Goal: Information Seeking & Learning: Learn about a topic

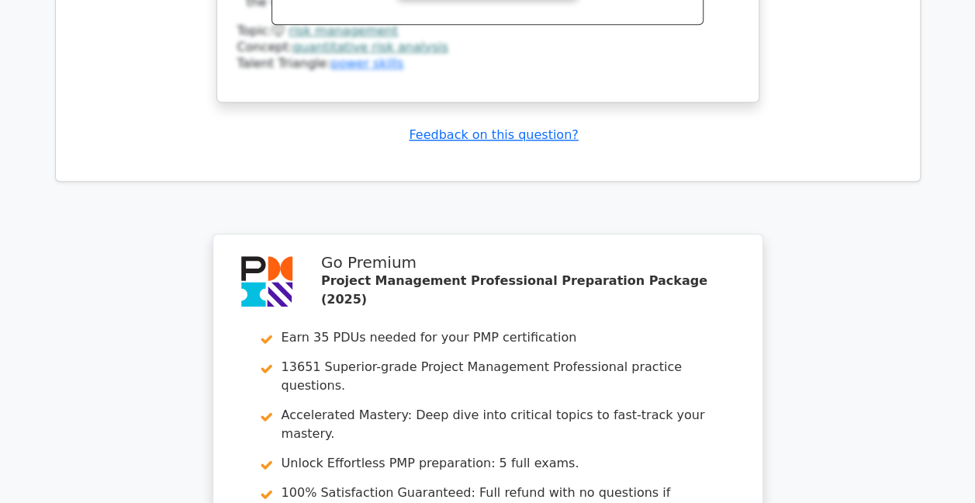
scroll to position [6611, 0]
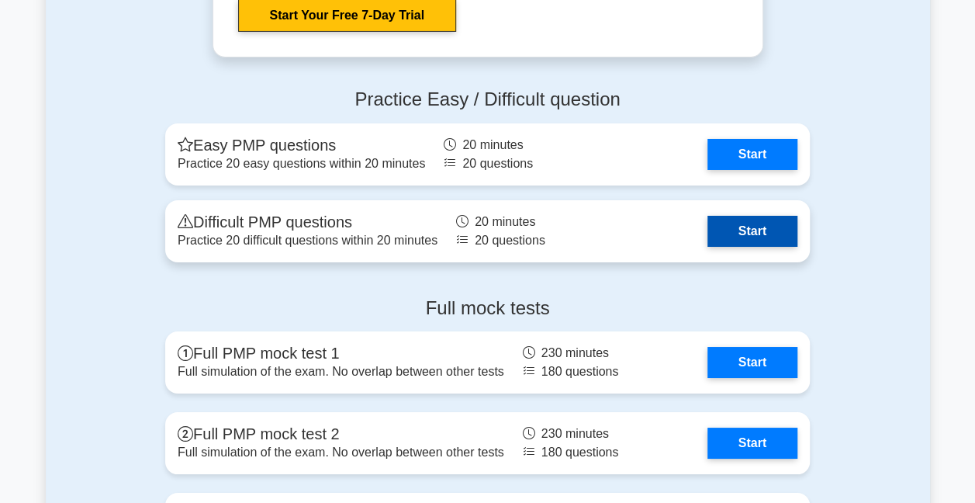
scroll to position [5664, 0]
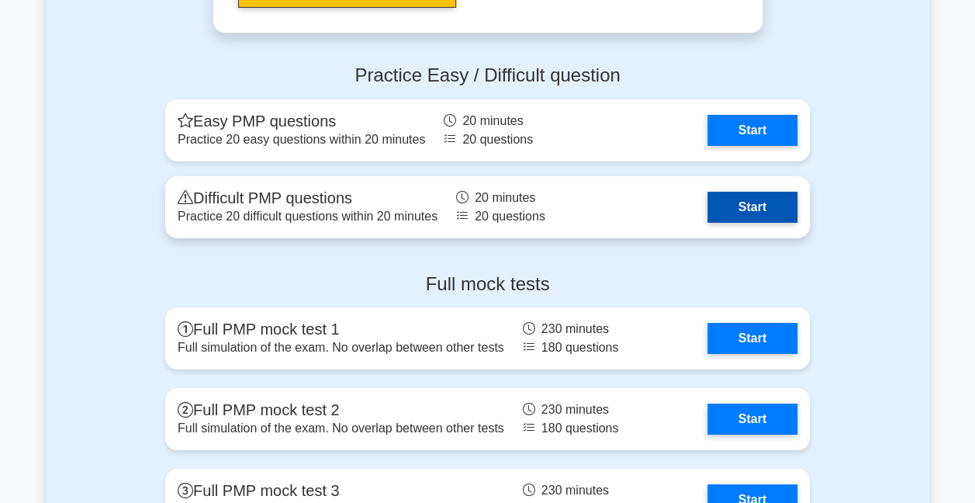
click at [737, 203] on link "Start" at bounding box center [753, 207] width 90 height 31
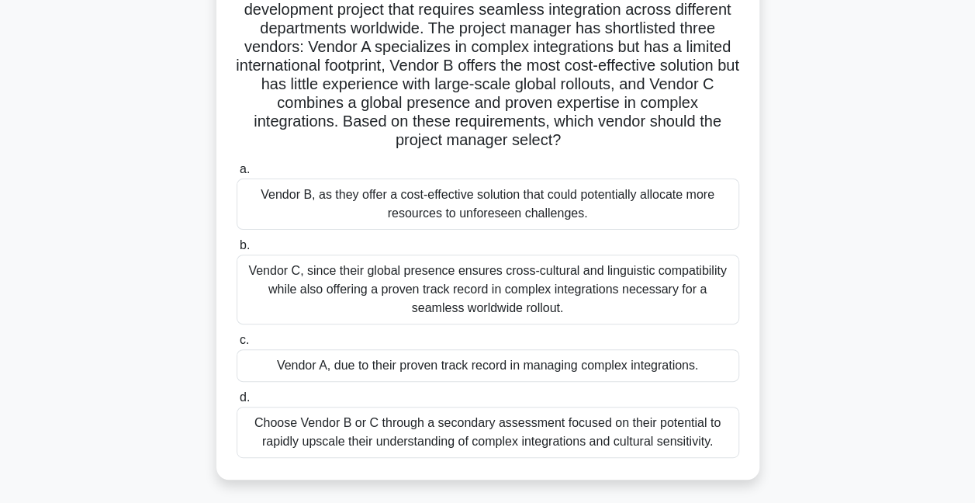
scroll to position [155, 0]
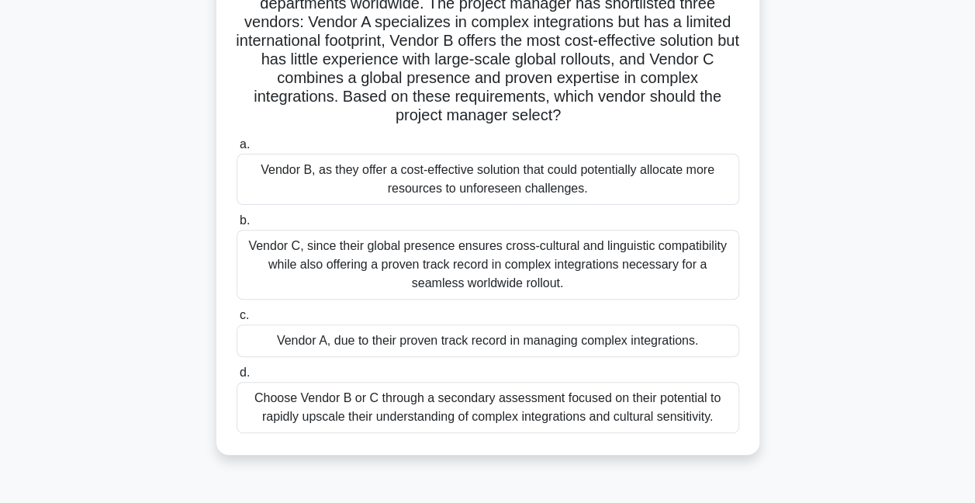
click at [483, 263] on div "Vendor C, since their global presence ensures cross-cultural and linguistic com…" at bounding box center [488, 265] width 503 height 70
click at [237, 226] on input "b. Vendor C, since their global presence ensures cross-cultural and linguistic …" at bounding box center [237, 221] width 0 height 10
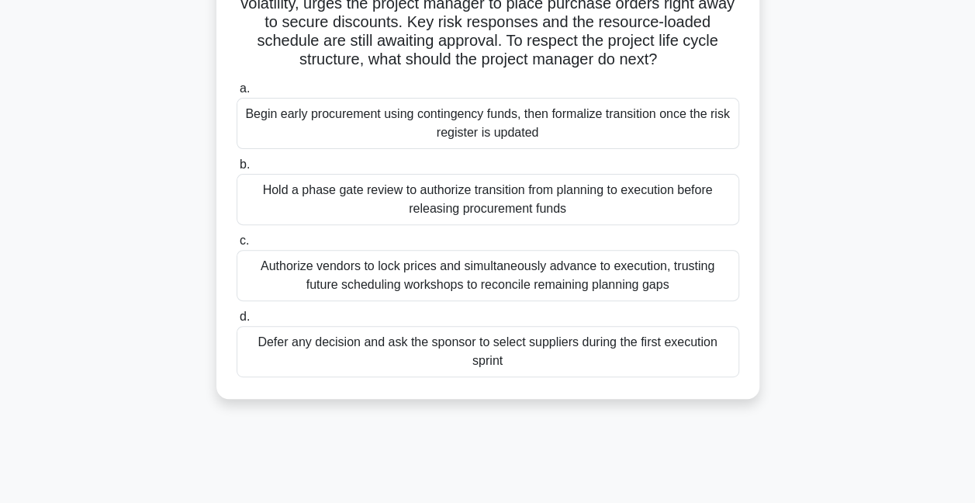
scroll to position [78, 0]
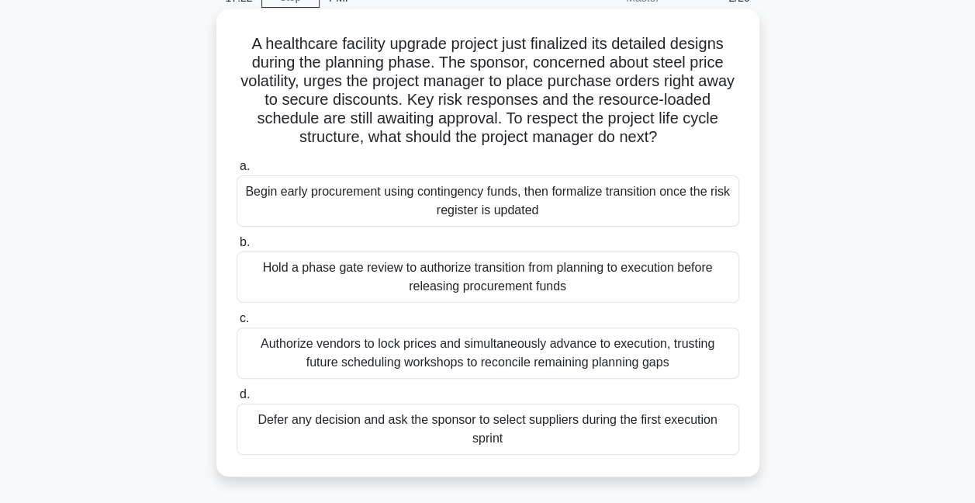
click at [338, 275] on div "Hold a phase gate review to authorize transition from planning to execution bef…" at bounding box center [488, 276] width 503 height 51
click at [237, 248] on input "b. Hold a phase gate review to authorize transition from planning to execution …" at bounding box center [237, 242] width 0 height 10
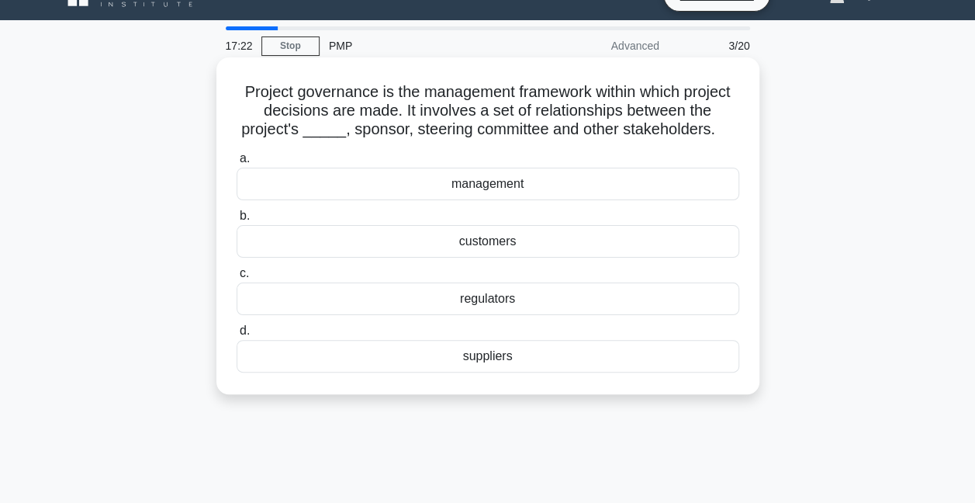
scroll to position [0, 0]
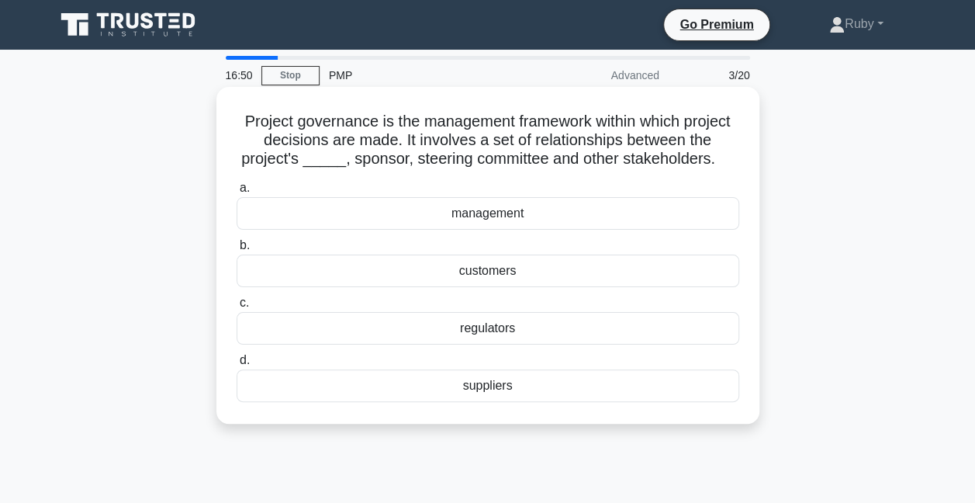
click at [493, 273] on div "customers" at bounding box center [488, 271] width 503 height 33
click at [237, 251] on input "b. customers" at bounding box center [237, 246] width 0 height 10
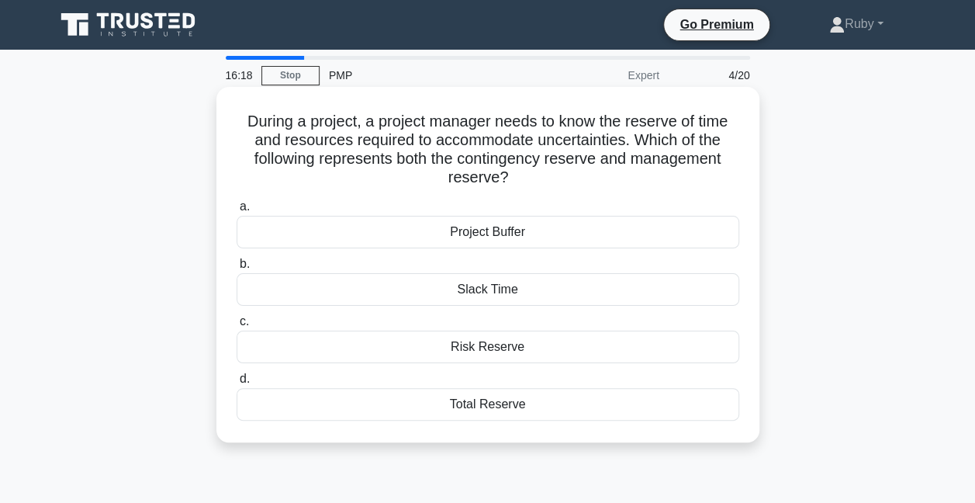
click at [511, 345] on div "Risk Reserve" at bounding box center [488, 347] width 503 height 33
click at [237, 327] on input "c. Risk Reserve" at bounding box center [237, 322] width 0 height 10
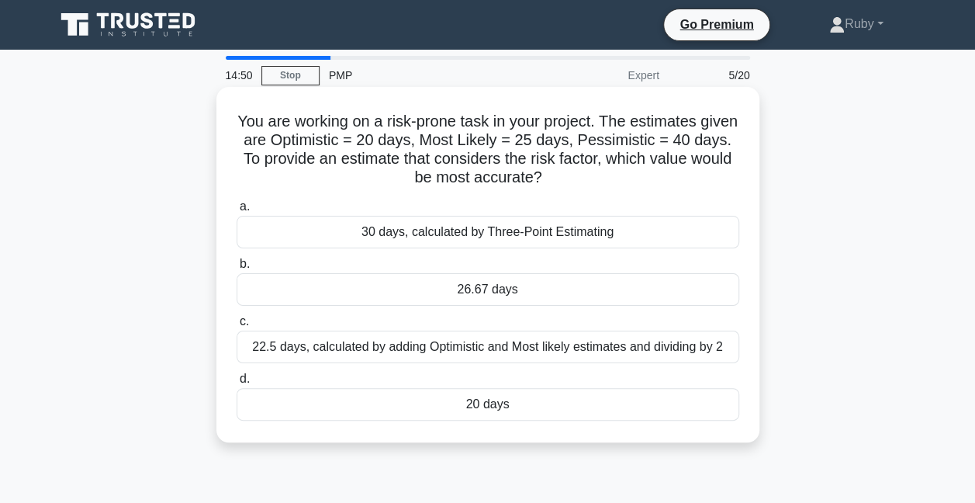
click at [562, 231] on div "30 days, calculated by Three-Point Estimating" at bounding box center [488, 232] width 503 height 33
click at [237, 212] on input "a. 30 days, calculated by Three-Point Estimating" at bounding box center [237, 207] width 0 height 10
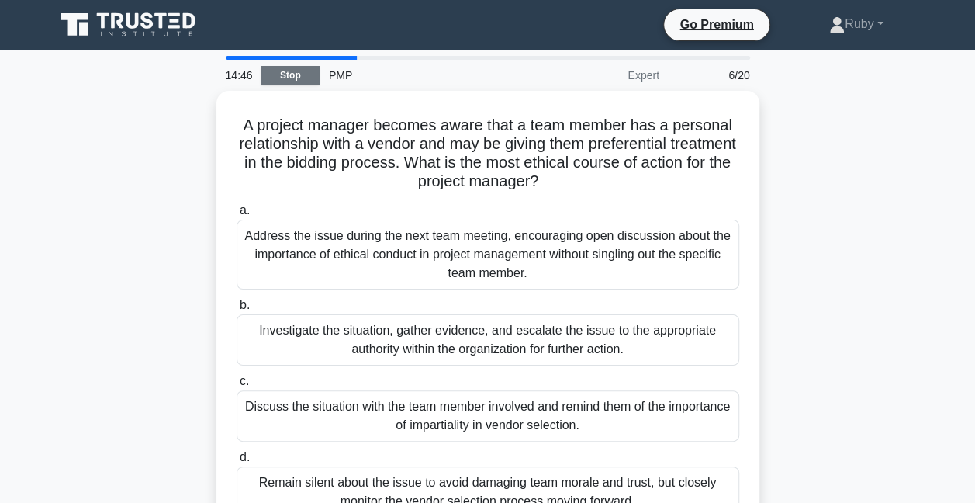
click at [275, 76] on link "Stop" at bounding box center [290, 75] width 58 height 19
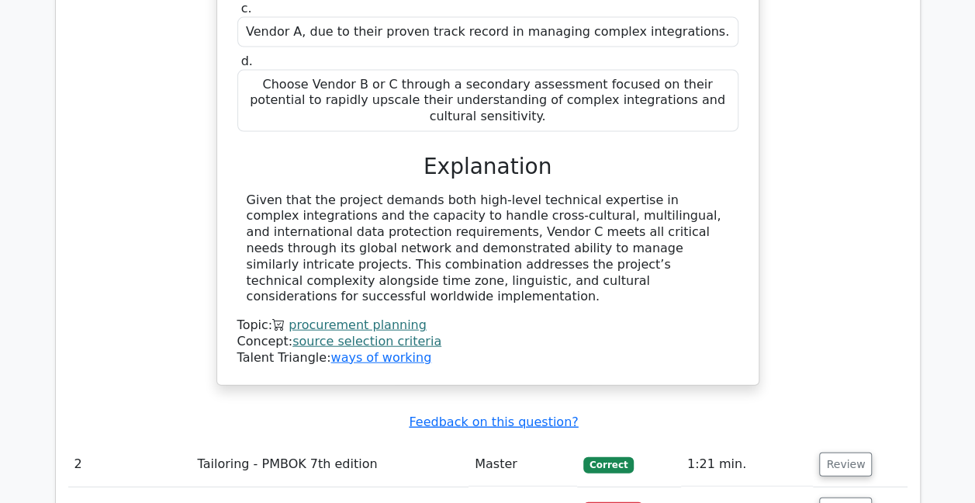
scroll to position [1707, 0]
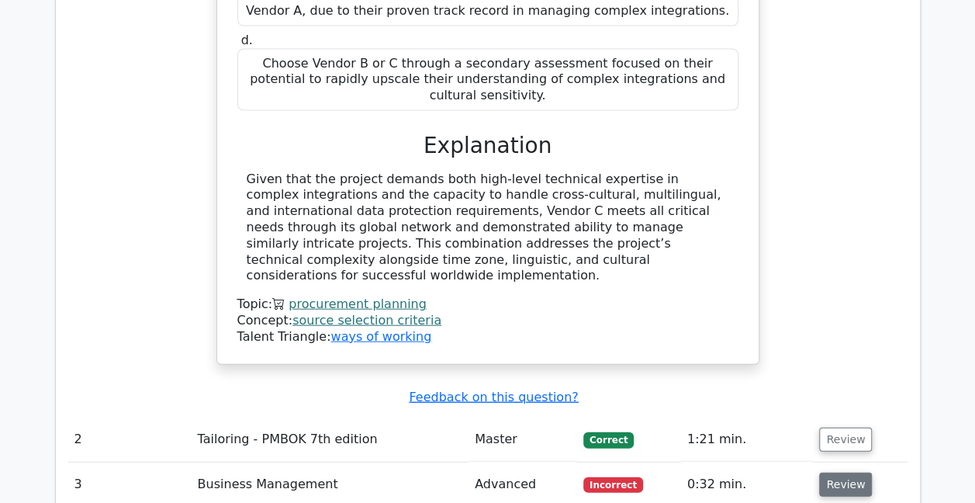
click at [835, 473] on button "Review" at bounding box center [845, 485] width 53 height 24
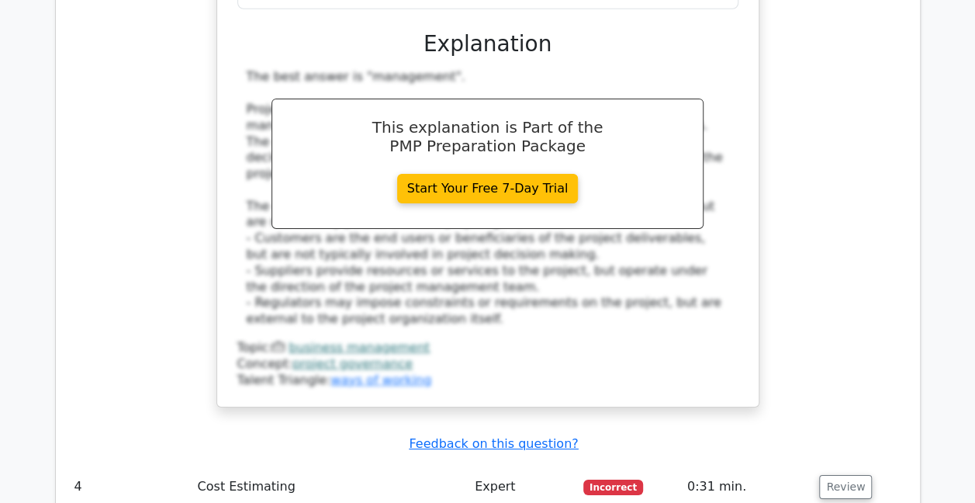
scroll to position [2561, 0]
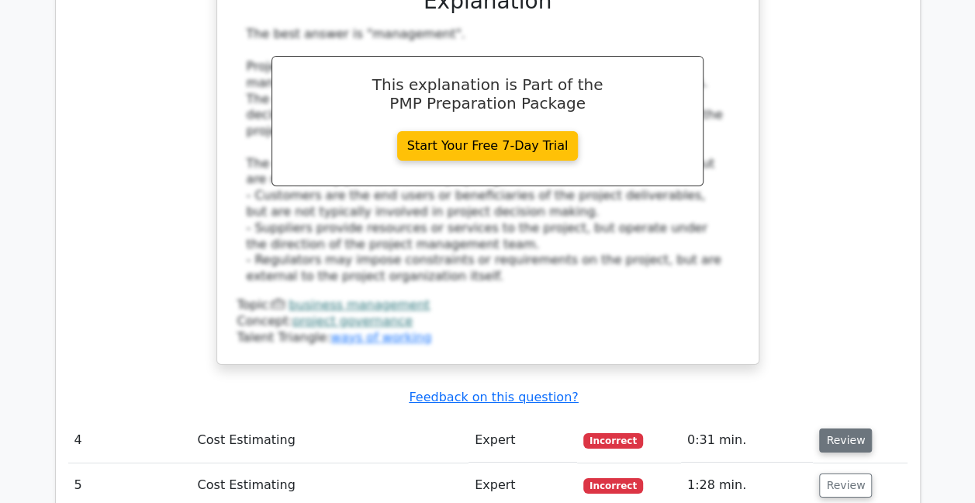
click at [843, 428] on button "Review" at bounding box center [845, 440] width 53 height 24
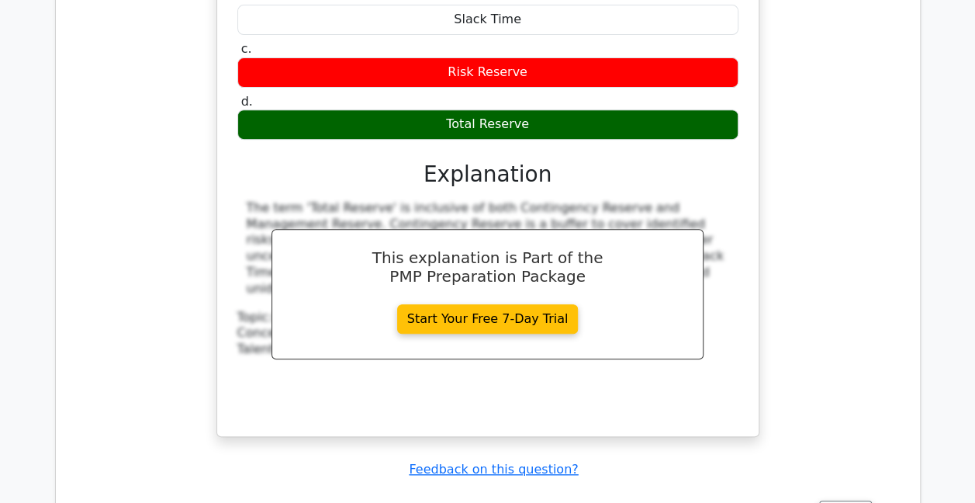
scroll to position [3259, 0]
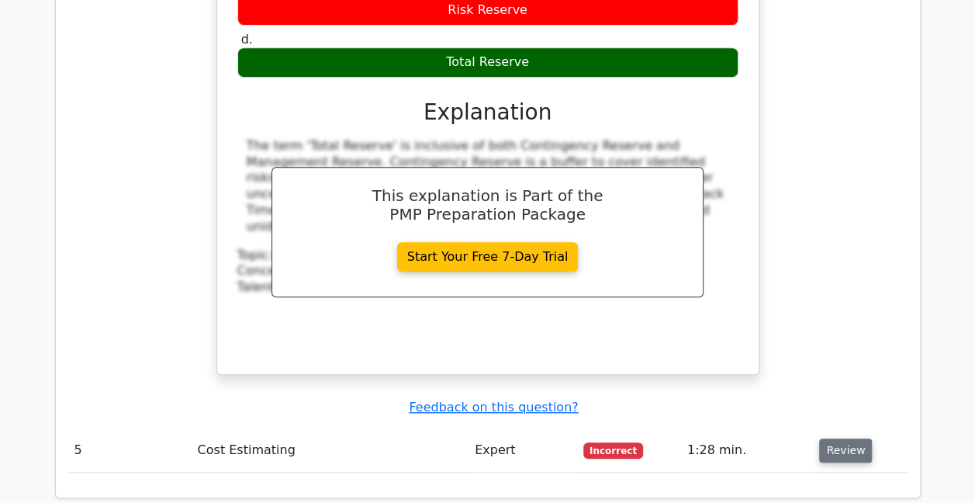
click at [846, 438] on button "Review" at bounding box center [845, 450] width 53 height 24
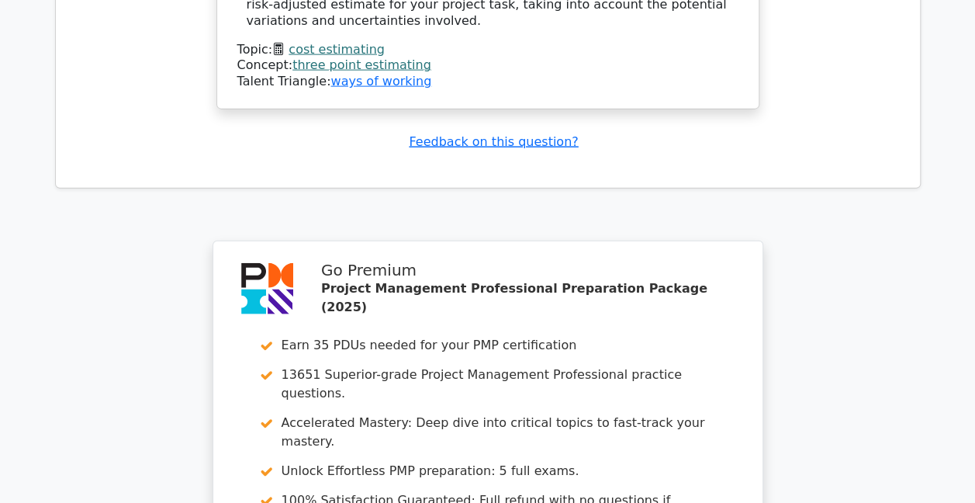
scroll to position [4908, 0]
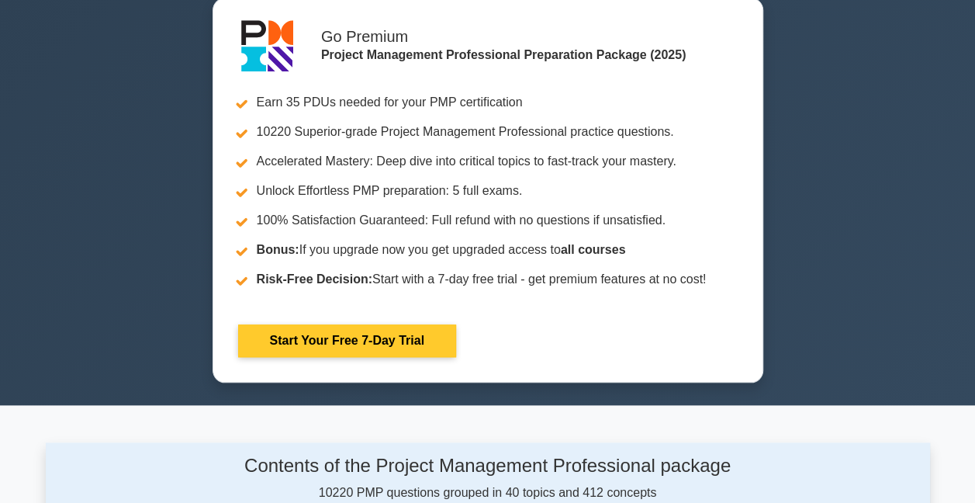
scroll to position [388, 0]
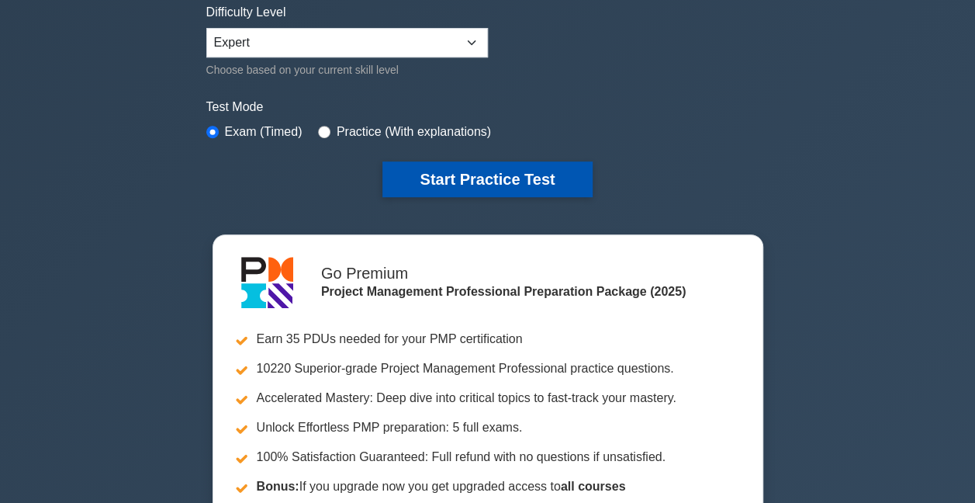
click at [490, 185] on button "Start Practice Test" at bounding box center [488, 179] width 210 height 36
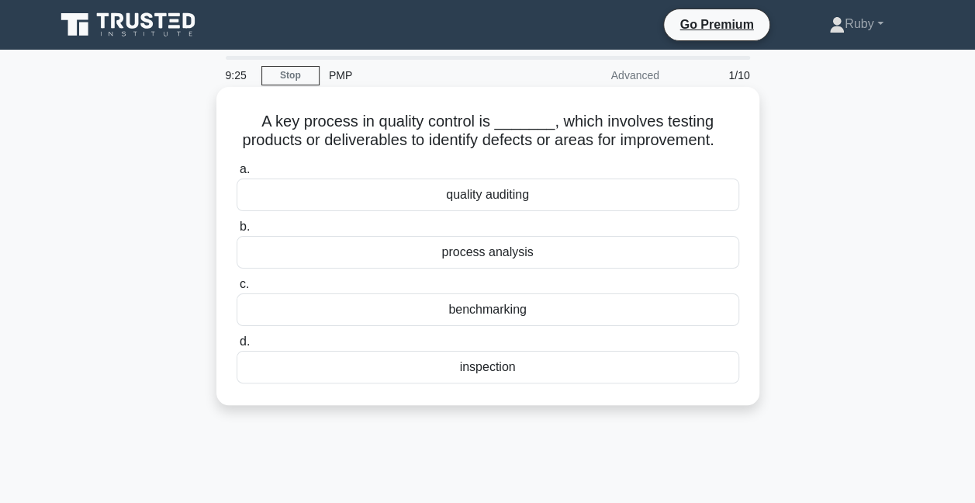
click at [484, 383] on div "inspection" at bounding box center [488, 367] width 503 height 33
click at [237, 347] on input "d. inspection" at bounding box center [237, 342] width 0 height 10
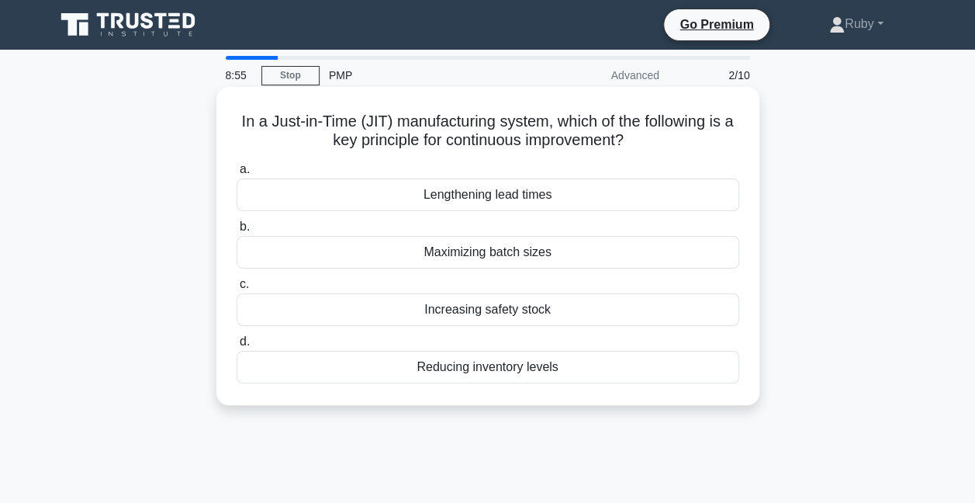
click at [483, 200] on div "Lengthening lead times" at bounding box center [488, 194] width 503 height 33
click at [237, 175] on input "a. Lengthening lead times" at bounding box center [237, 169] width 0 height 10
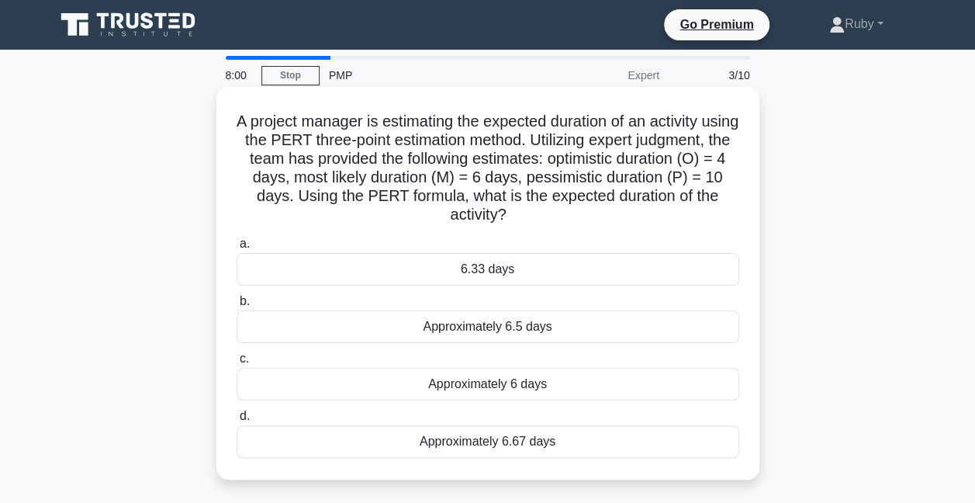
click at [452, 265] on div "6.33 days" at bounding box center [488, 269] width 503 height 33
click at [237, 249] on input "a. 6.33 days" at bounding box center [237, 244] width 0 height 10
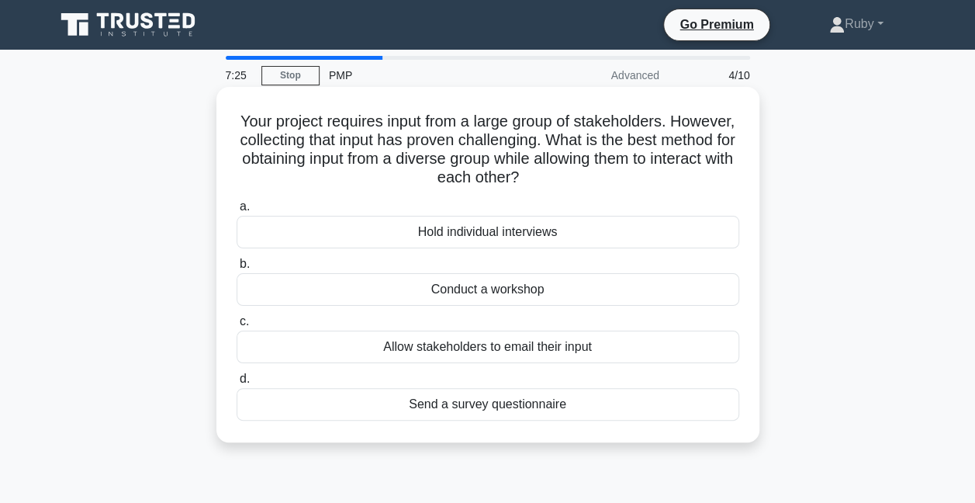
click at [542, 408] on div "Send a survey questionnaire" at bounding box center [488, 404] width 503 height 33
click at [237, 384] on input "d. Send a survey questionnaire" at bounding box center [237, 379] width 0 height 10
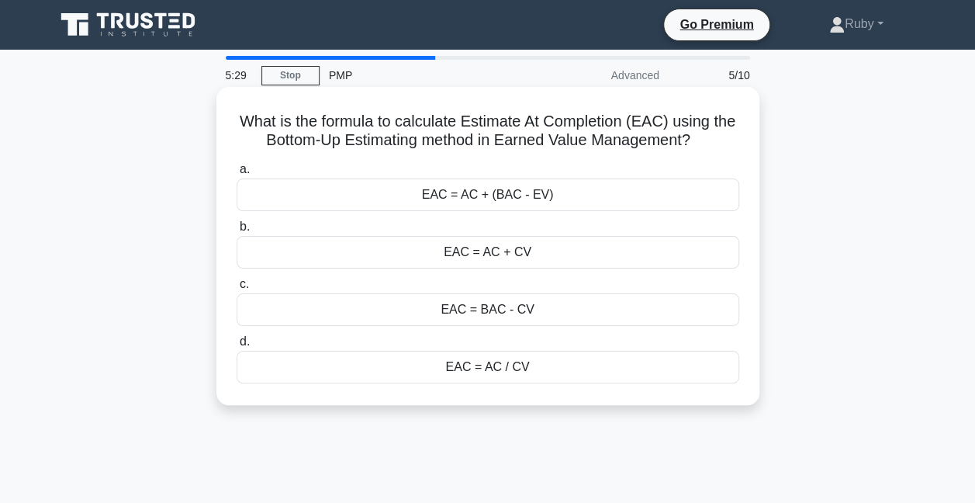
click at [469, 313] on div "EAC = BAC - CV" at bounding box center [488, 309] width 503 height 33
click at [237, 289] on input "c. EAC = BAC - CV" at bounding box center [237, 284] width 0 height 10
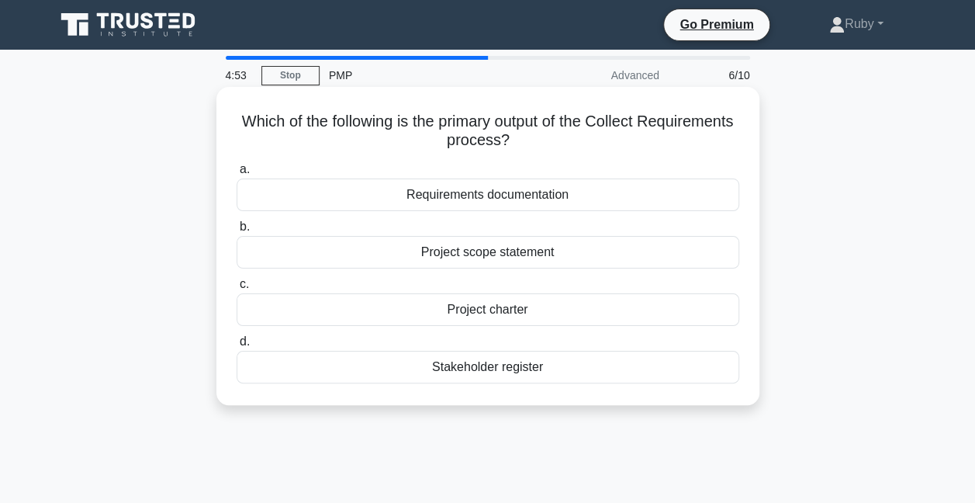
click at [506, 202] on div "Requirements documentation" at bounding box center [488, 194] width 503 height 33
click at [237, 175] on input "a. Requirements documentation" at bounding box center [237, 169] width 0 height 10
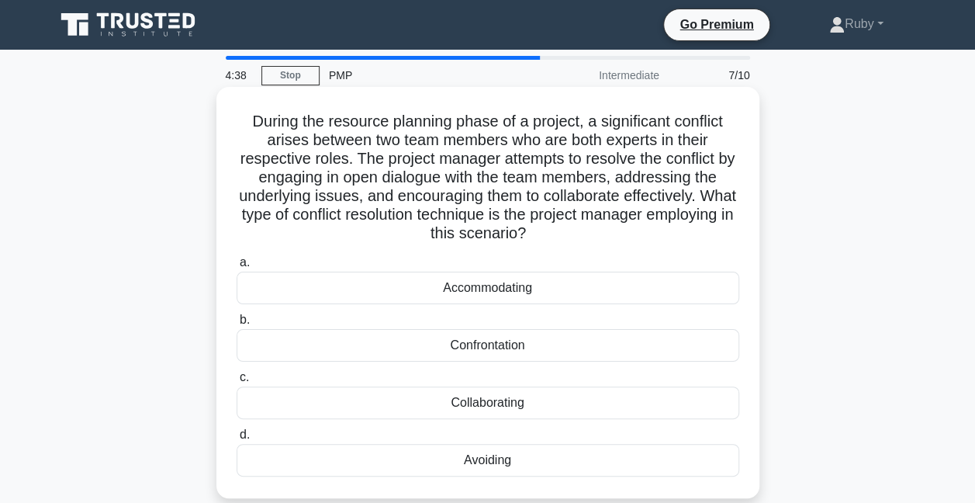
scroll to position [78, 0]
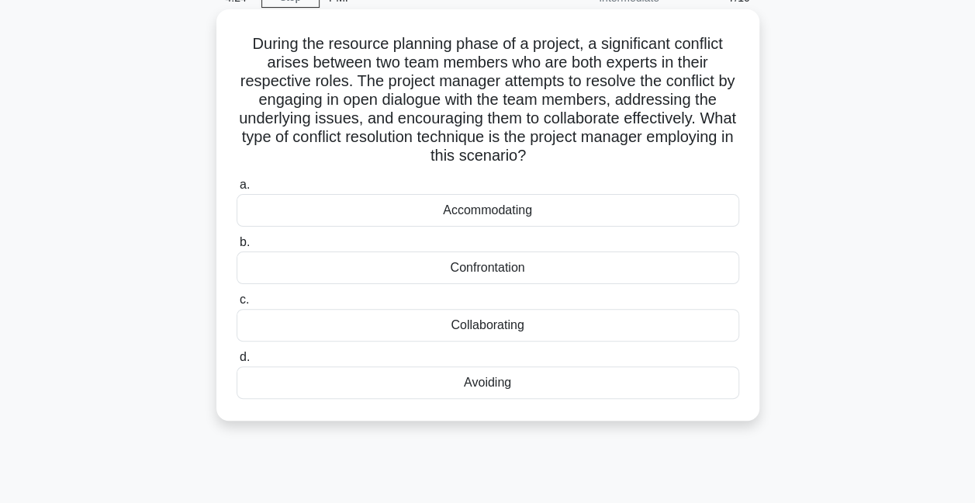
click at [511, 325] on div "Collaborating" at bounding box center [488, 325] width 503 height 33
click at [237, 305] on input "c. Collaborating" at bounding box center [237, 300] width 0 height 10
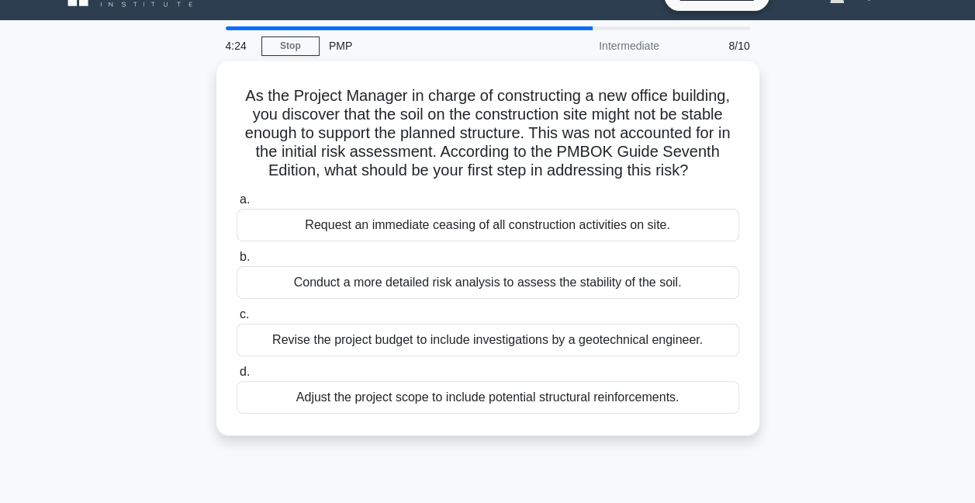
scroll to position [0, 0]
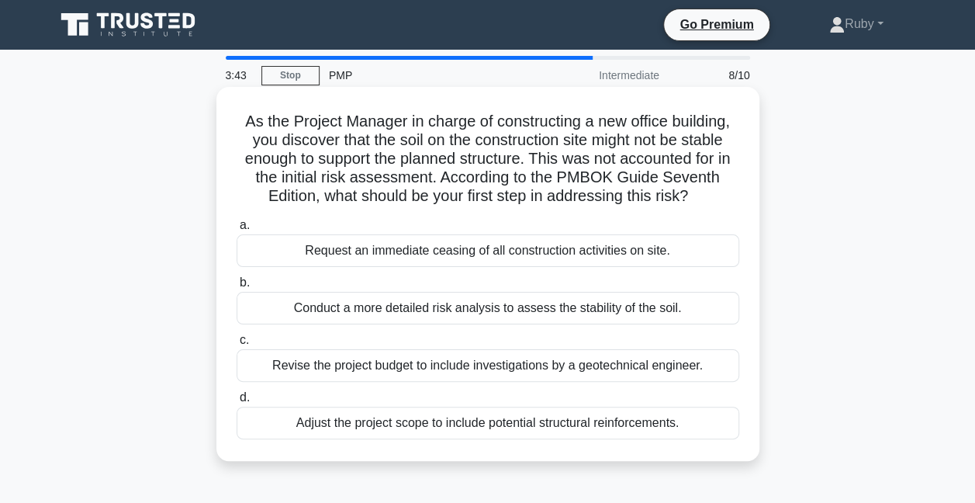
click at [560, 313] on div "Conduct a more detailed risk analysis to assess the stability of the soil." at bounding box center [488, 308] width 503 height 33
click at [237, 288] on input "b. Conduct a more detailed risk analysis to assess the stability of the soil." at bounding box center [237, 283] width 0 height 10
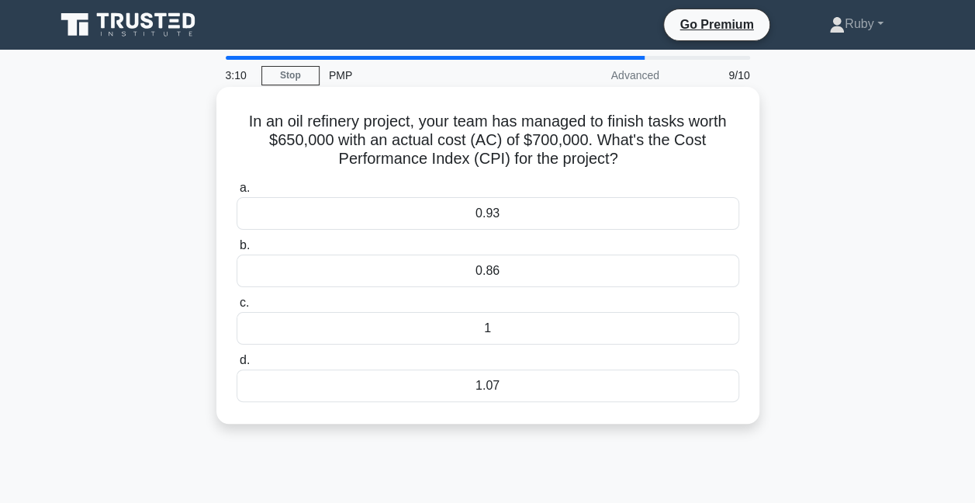
click at [483, 217] on div "0.93" at bounding box center [488, 213] width 503 height 33
click at [237, 193] on input "a. 0.93" at bounding box center [237, 188] width 0 height 10
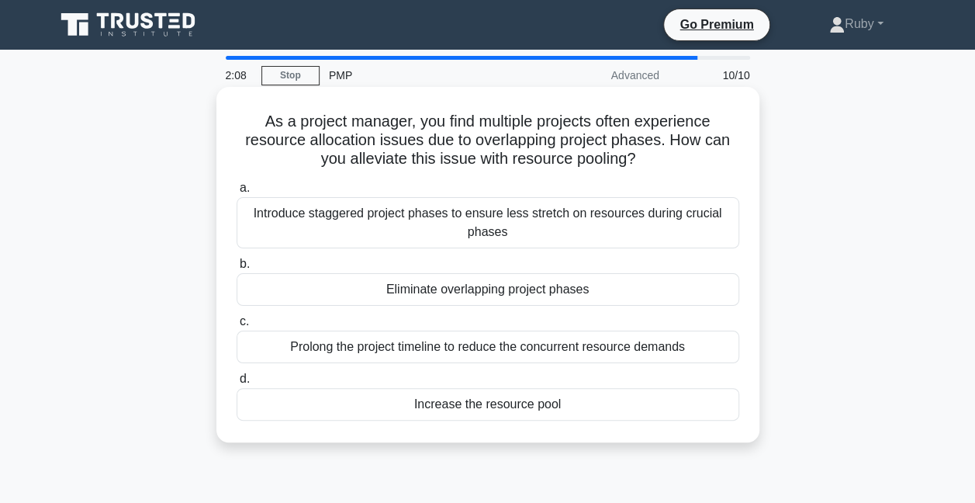
click at [376, 228] on div "Introduce staggered project phases to ensure less stretch on resources during c…" at bounding box center [488, 222] width 503 height 51
click at [237, 193] on input "a. Introduce staggered project phases to ensure less stretch on resources durin…" at bounding box center [237, 188] width 0 height 10
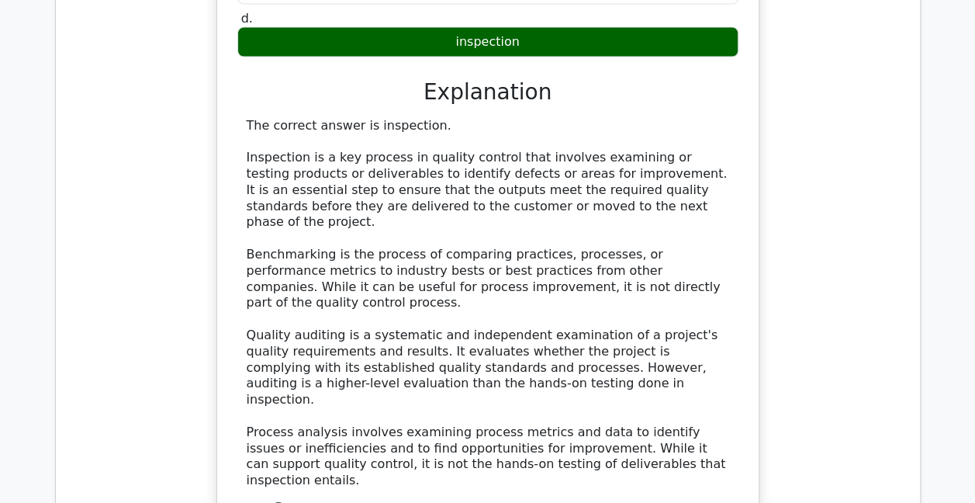
scroll to position [1940, 0]
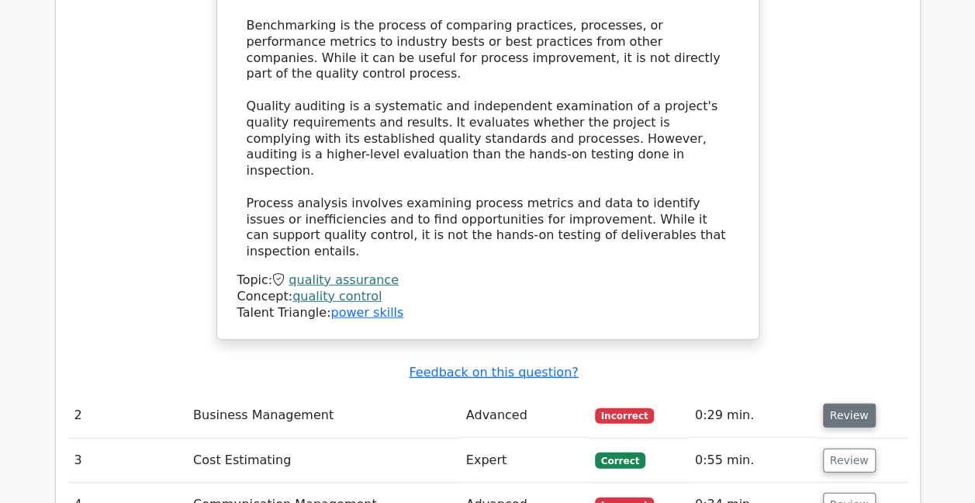
click at [859, 403] on button "Review" at bounding box center [849, 415] width 53 height 24
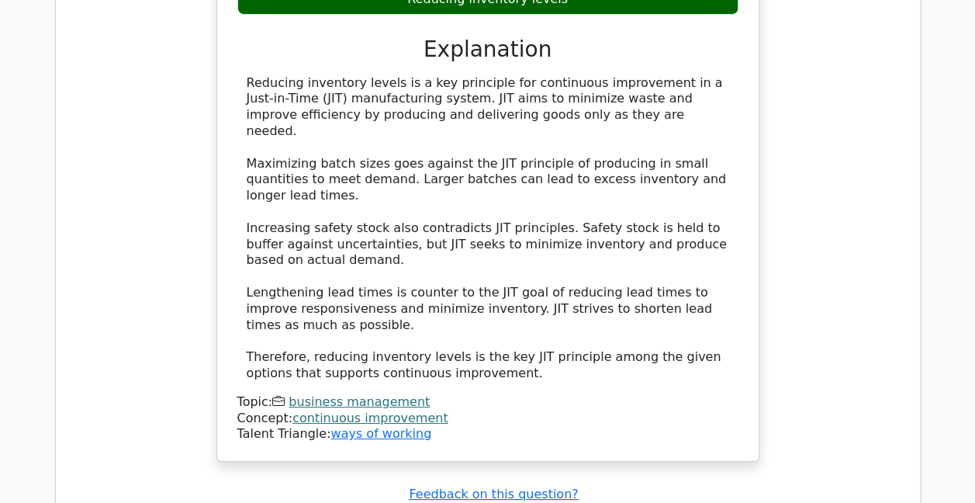
scroll to position [2793, 0]
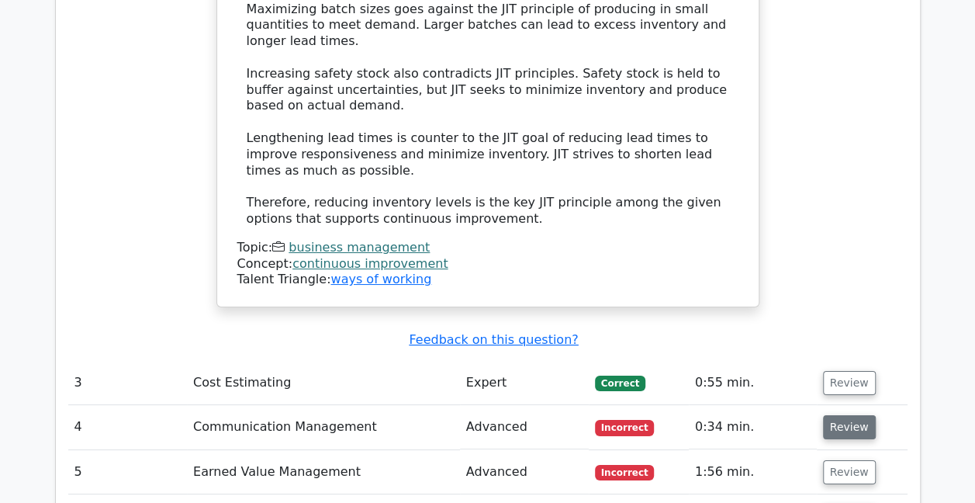
click at [840, 415] on button "Review" at bounding box center [849, 427] width 53 height 24
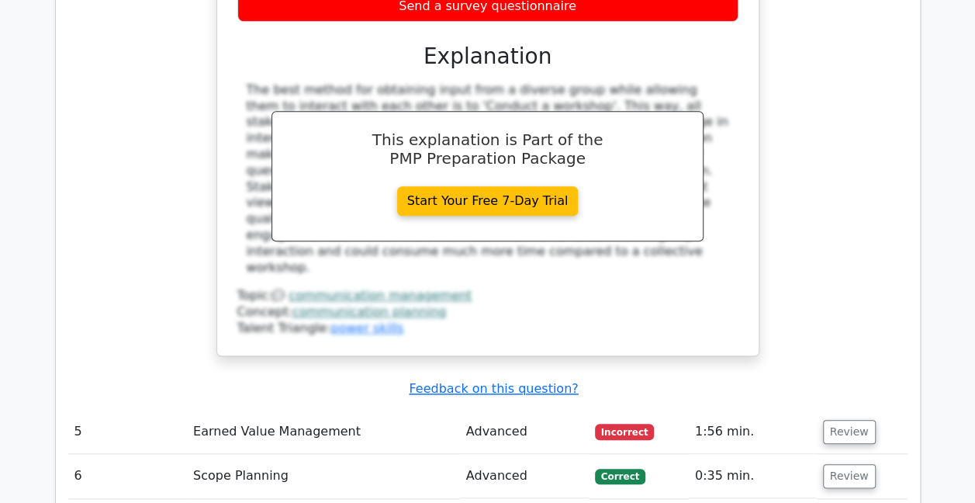
scroll to position [3569, 0]
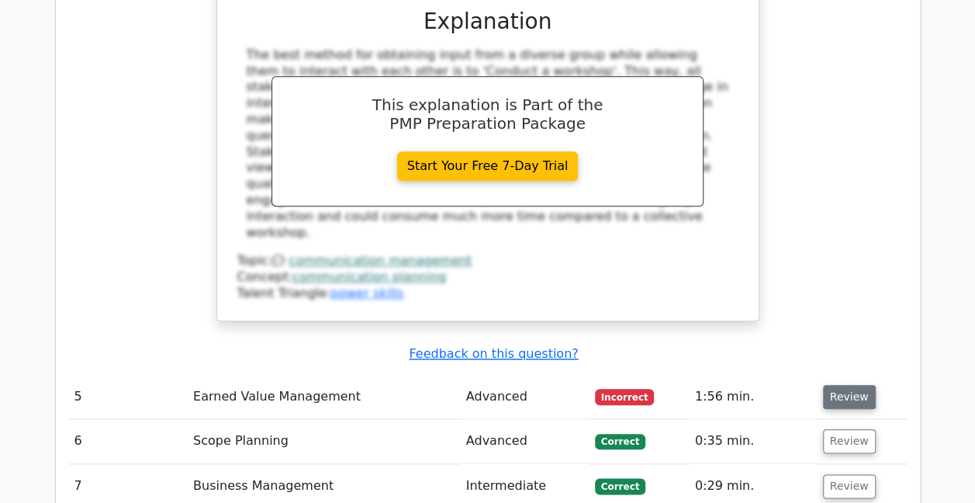
click at [848, 385] on button "Review" at bounding box center [849, 397] width 53 height 24
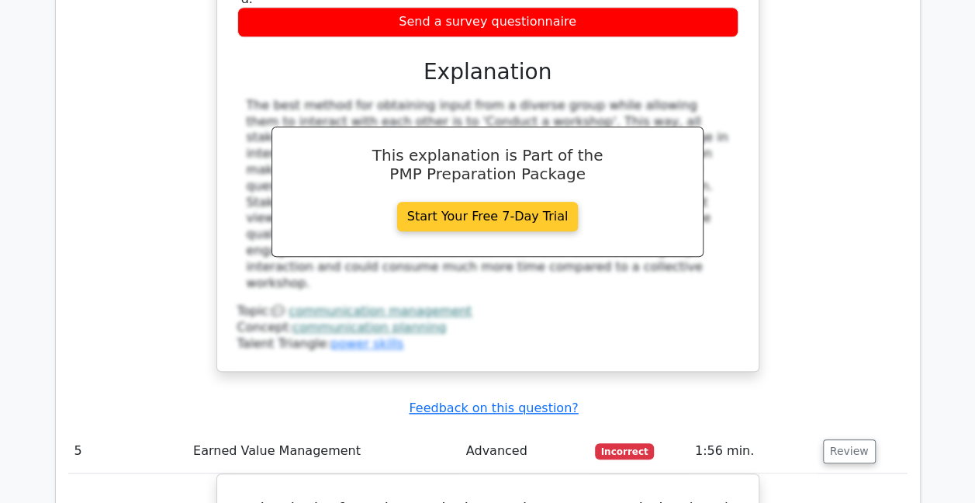
scroll to position [3492, 0]
